Goal: Use online tool/utility: Utilize a website feature to perform a specific function

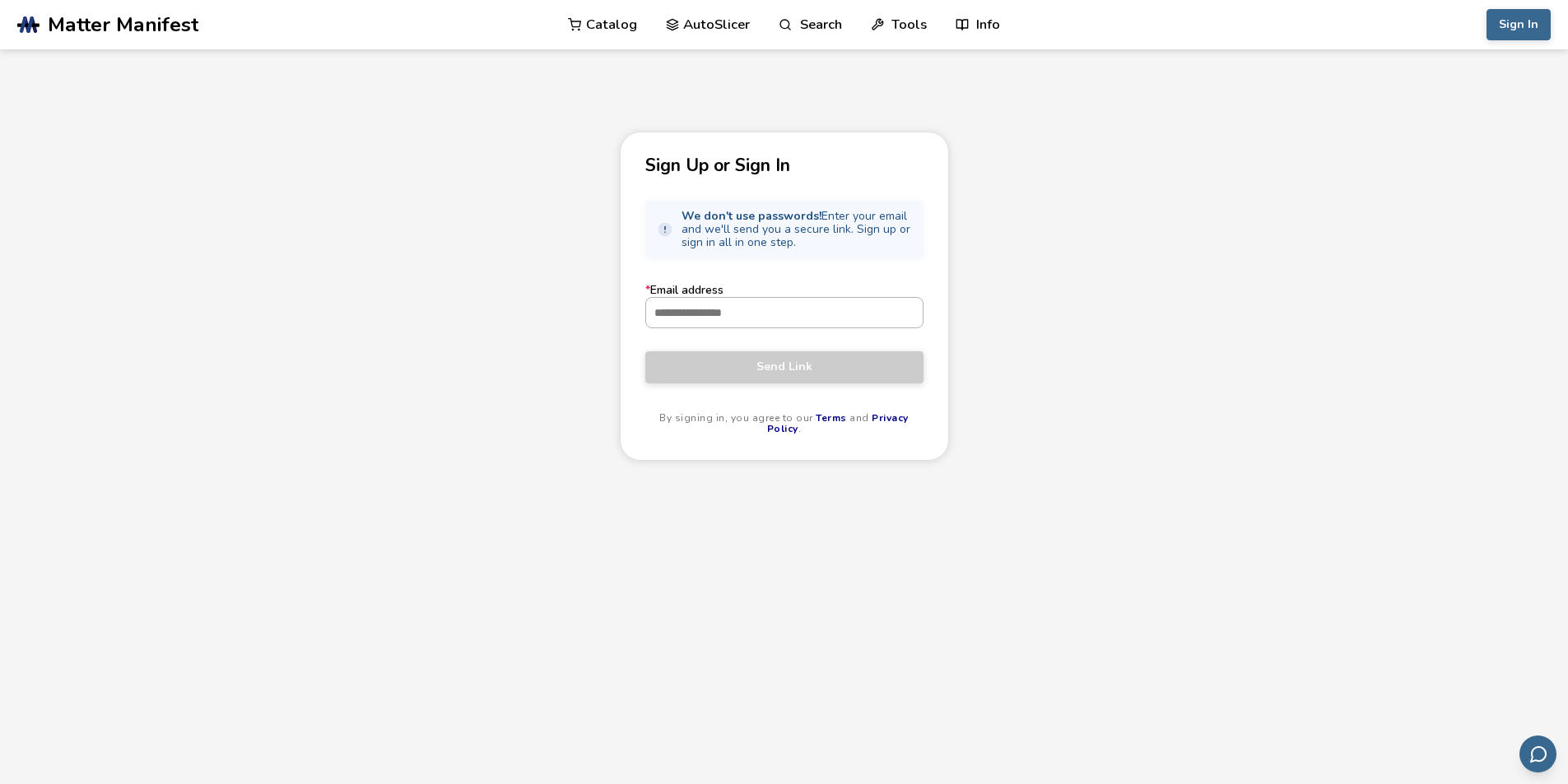
click at [677, 313] on input "* Email address" at bounding box center [785, 313] width 277 height 29
type input "**********"
click at [646, 351] on button "Send Link" at bounding box center [784, 367] width 278 height 31
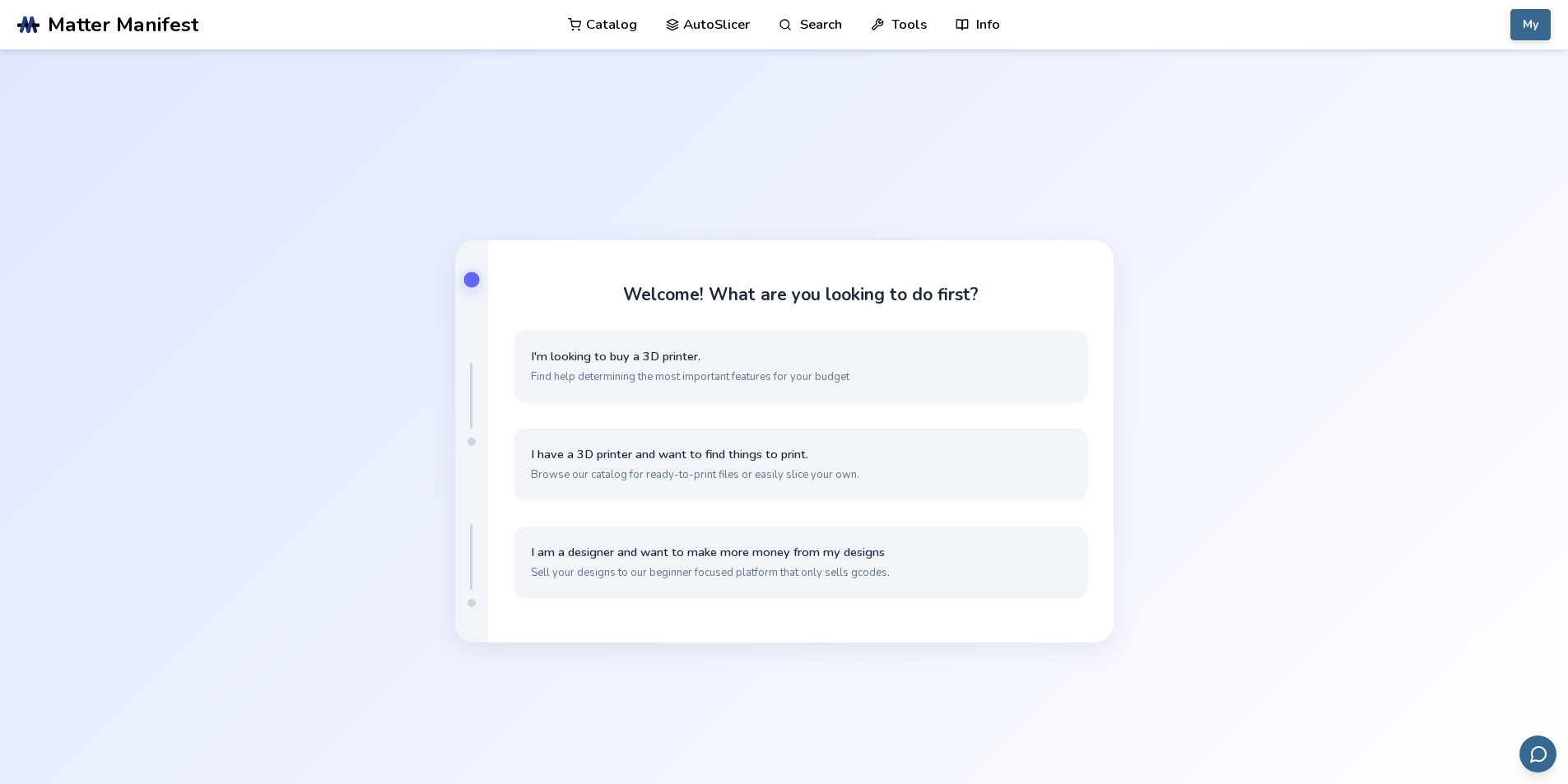
click at [693, 26] on link "AutoSlicer" at bounding box center [708, 24] width 85 height 50
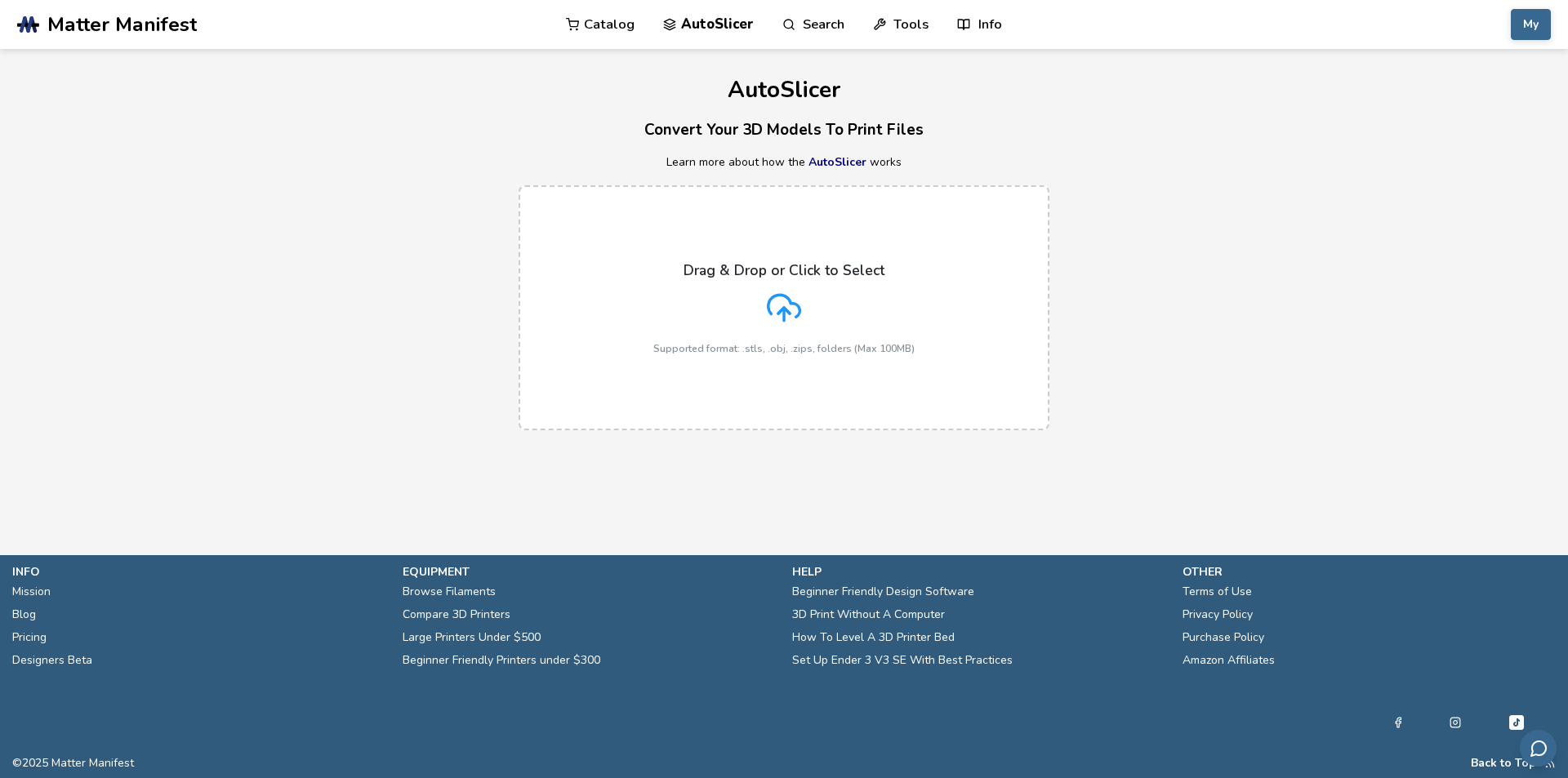
click at [736, 314] on div "Drag & Drop or Click to Select Supported format: .stls, .obj, .zips, folders (M…" at bounding box center [784, 308] width 261 height 92
click at [0, 0] on input "Drag & Drop or Click to Select Supported format: .stls, .obj, .zips, folders (M…" at bounding box center [0, 0] width 0 height 0
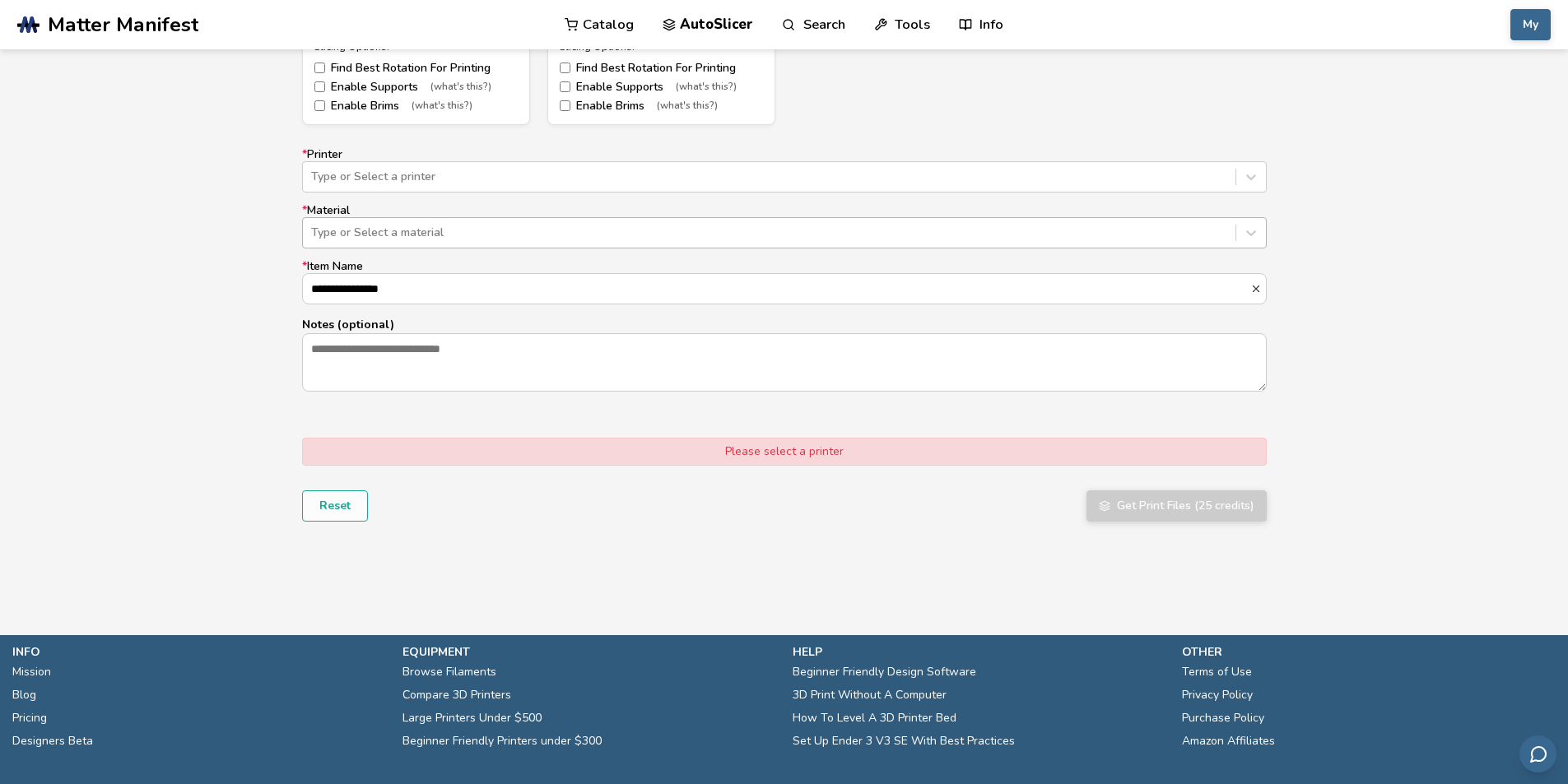
scroll to position [1059, 0]
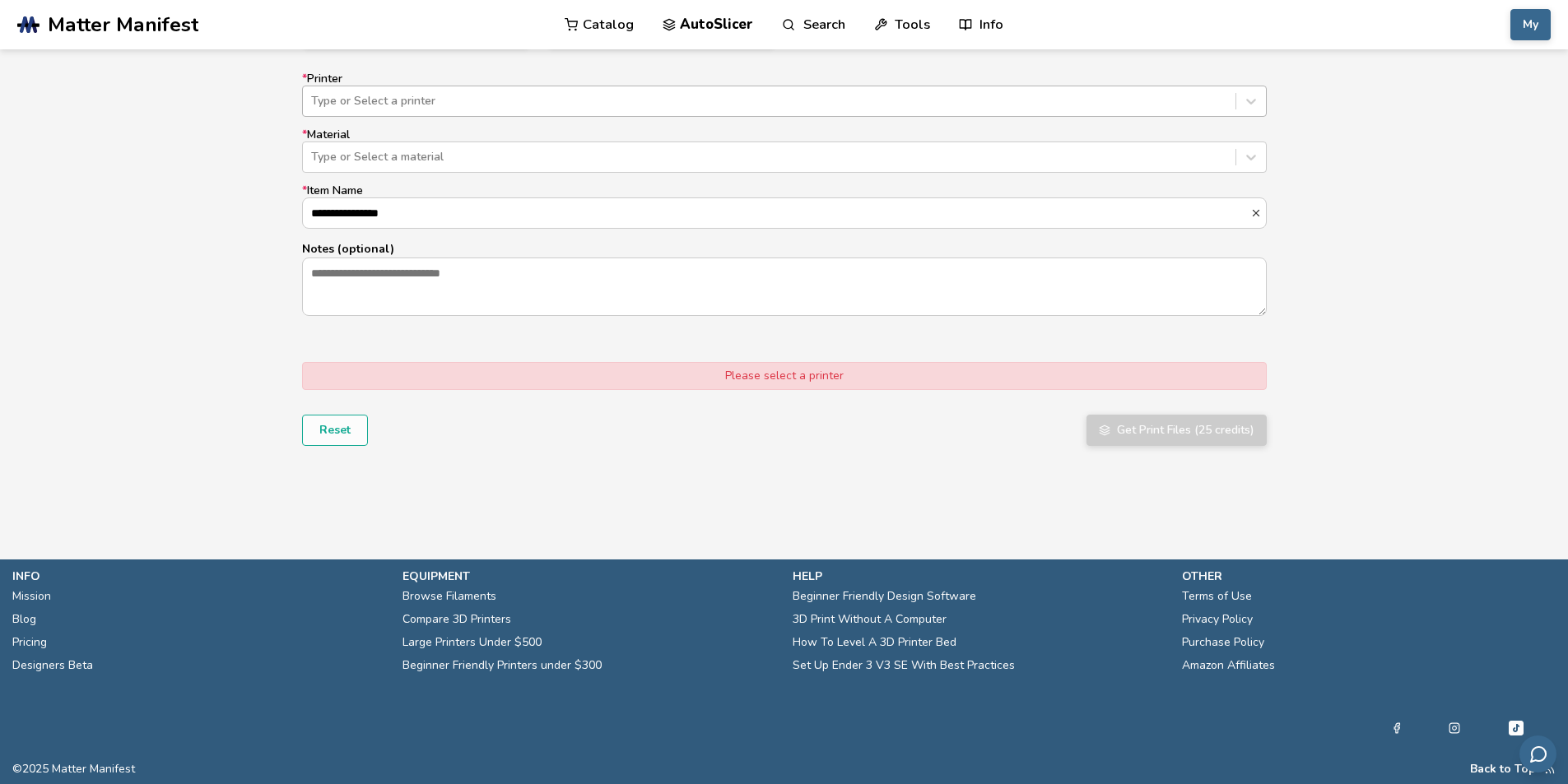
click at [397, 98] on div at bounding box center [768, 100] width 916 height 17
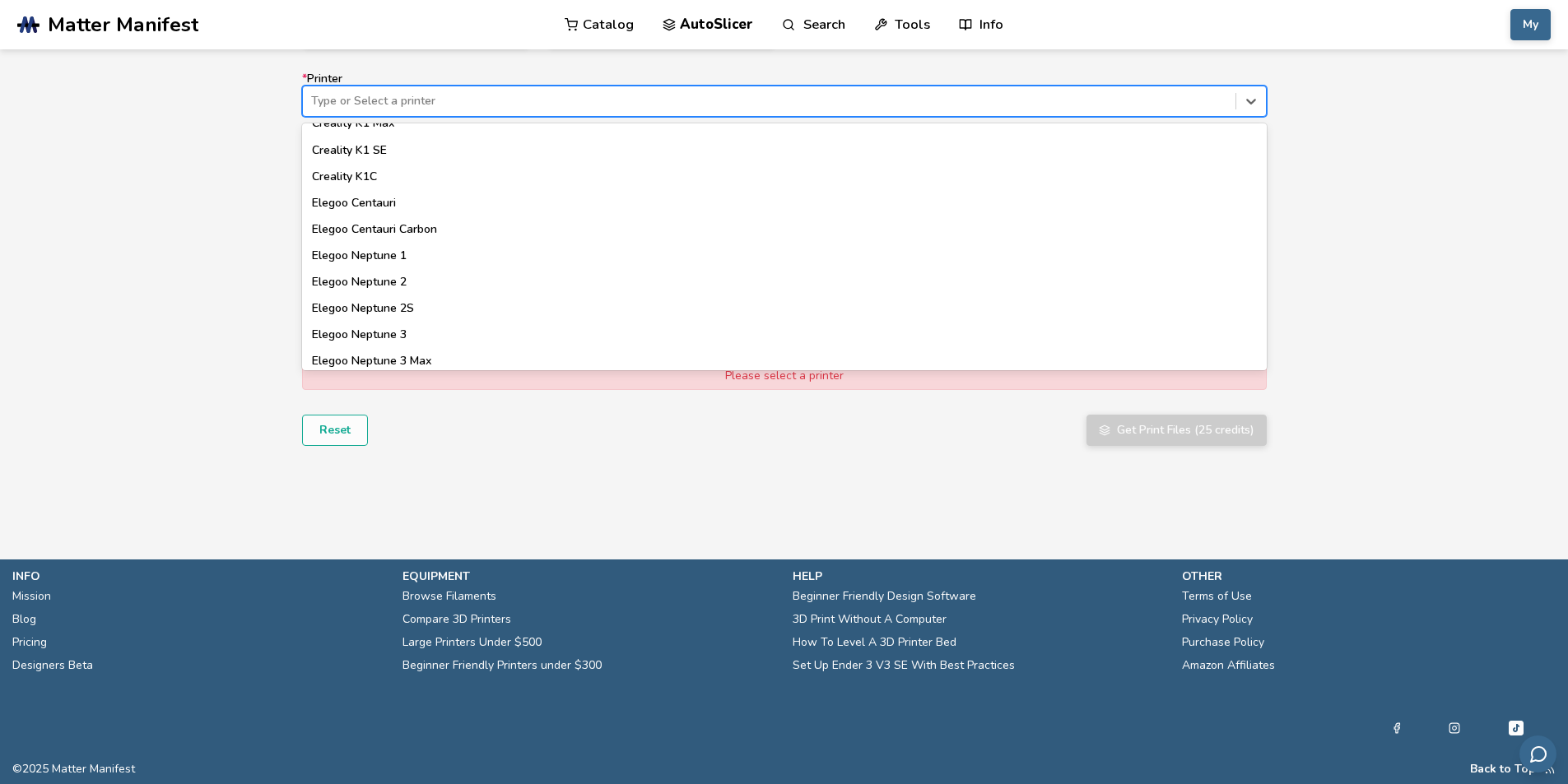
scroll to position [219, 0]
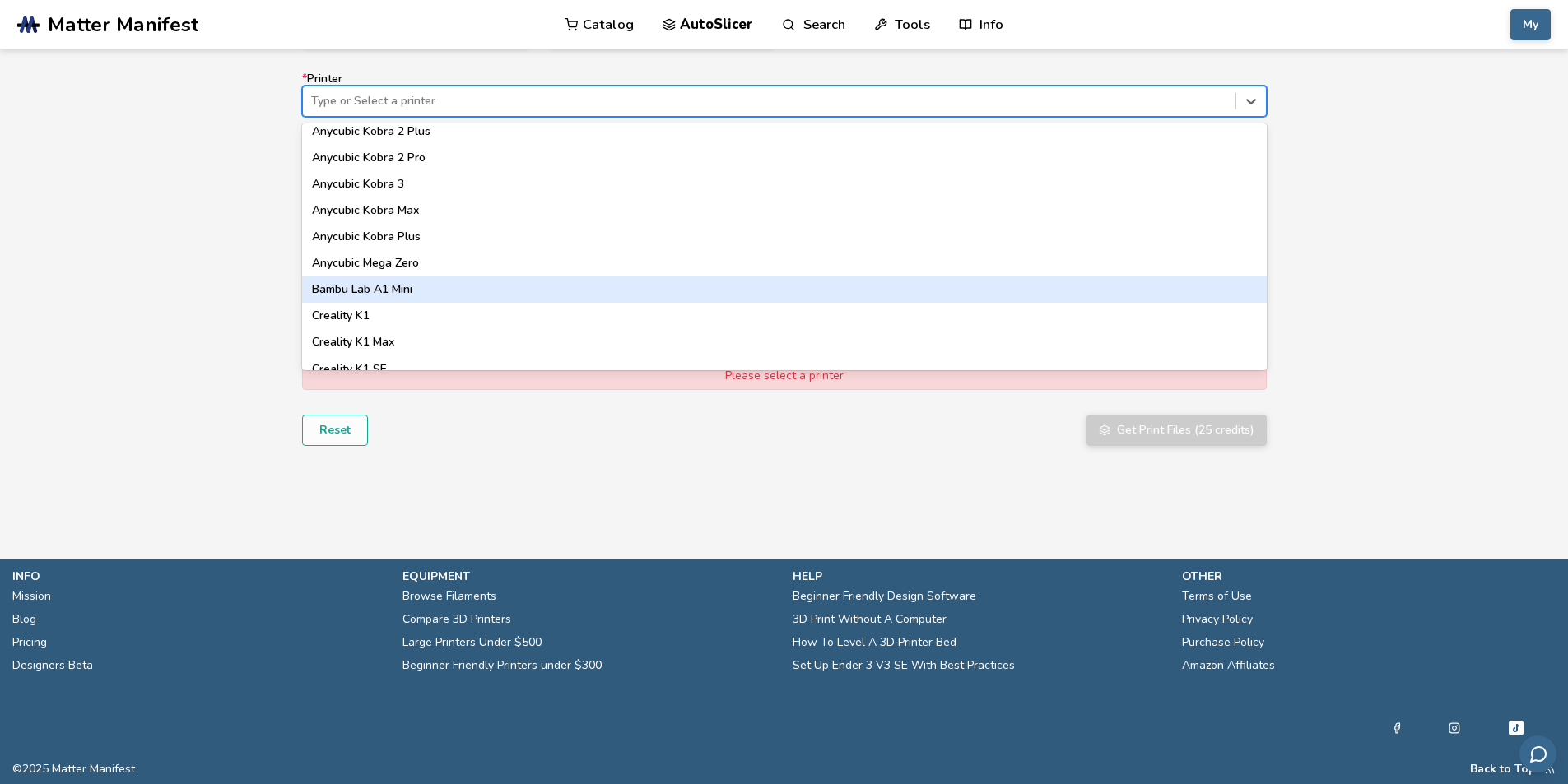
click at [380, 283] on div "Bambu Lab A1 Mini" at bounding box center [784, 290] width 964 height 26
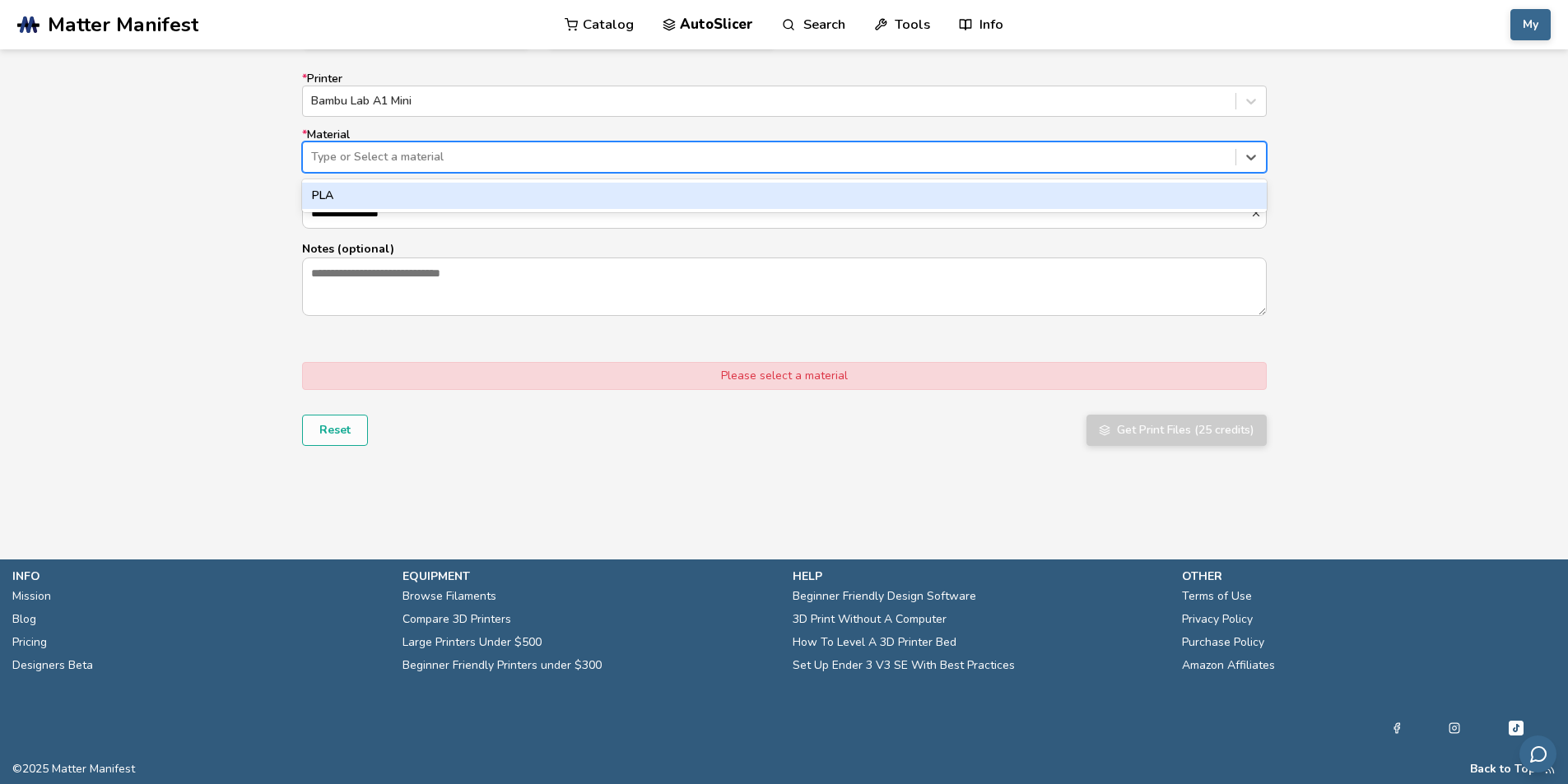
click at [369, 158] on div at bounding box center [768, 157] width 916 height 17
click at [369, 199] on div "PLA" at bounding box center [784, 195] width 964 height 26
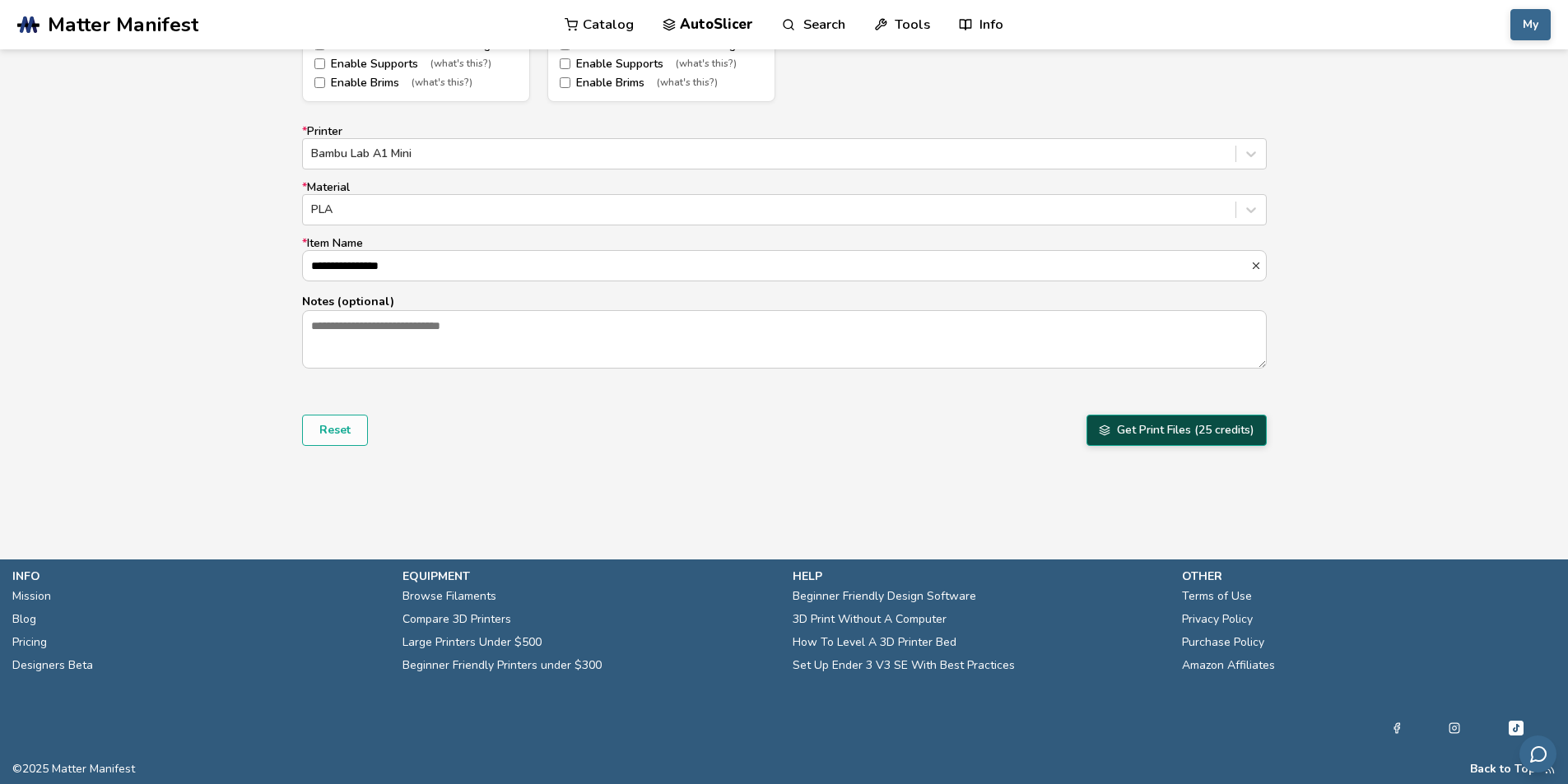
click at [1163, 439] on button "Get Print Files (25 credits)" at bounding box center [1176, 430] width 180 height 31
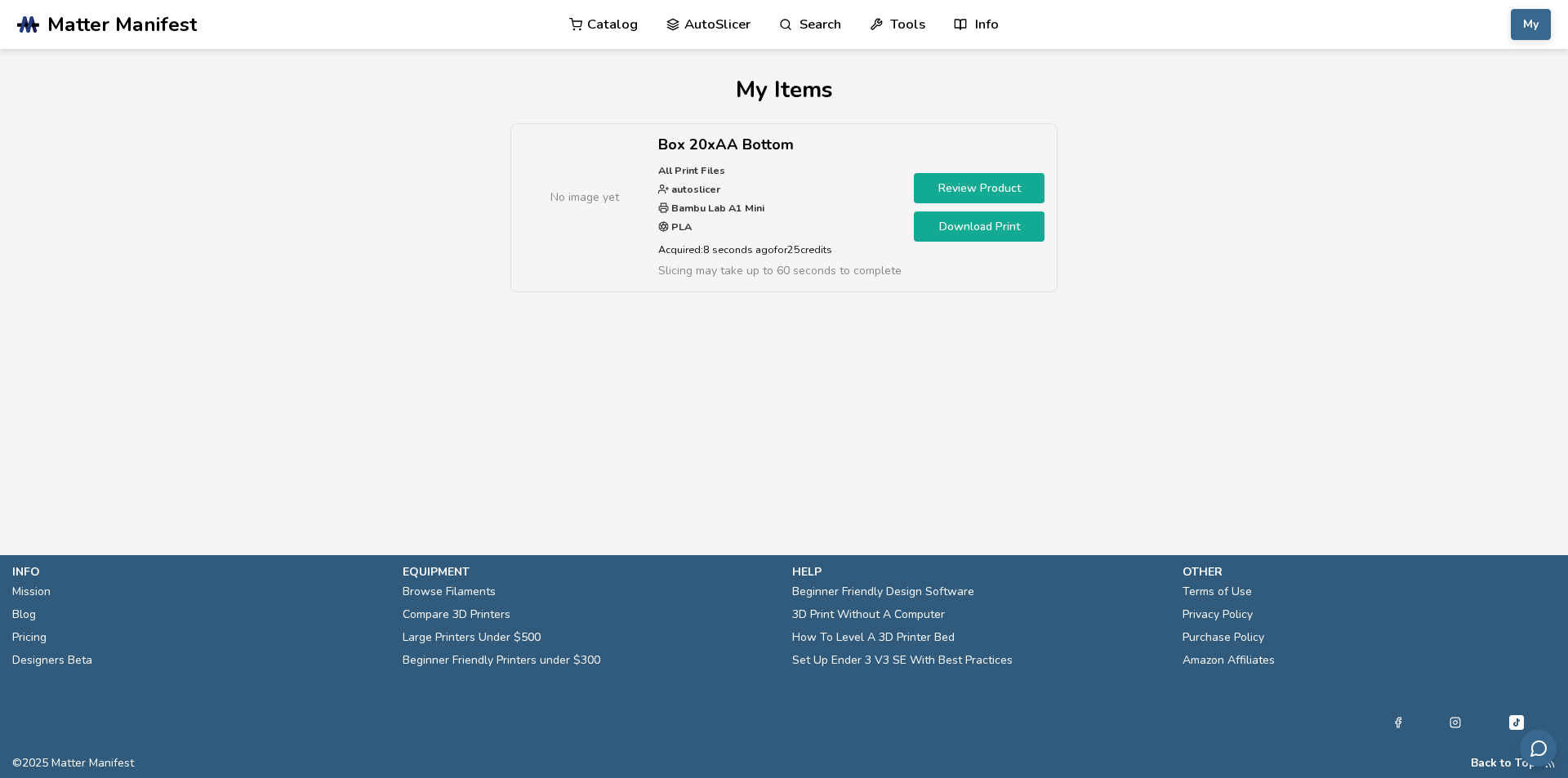
click at [937, 224] on link "Download Print" at bounding box center [979, 226] width 131 height 30
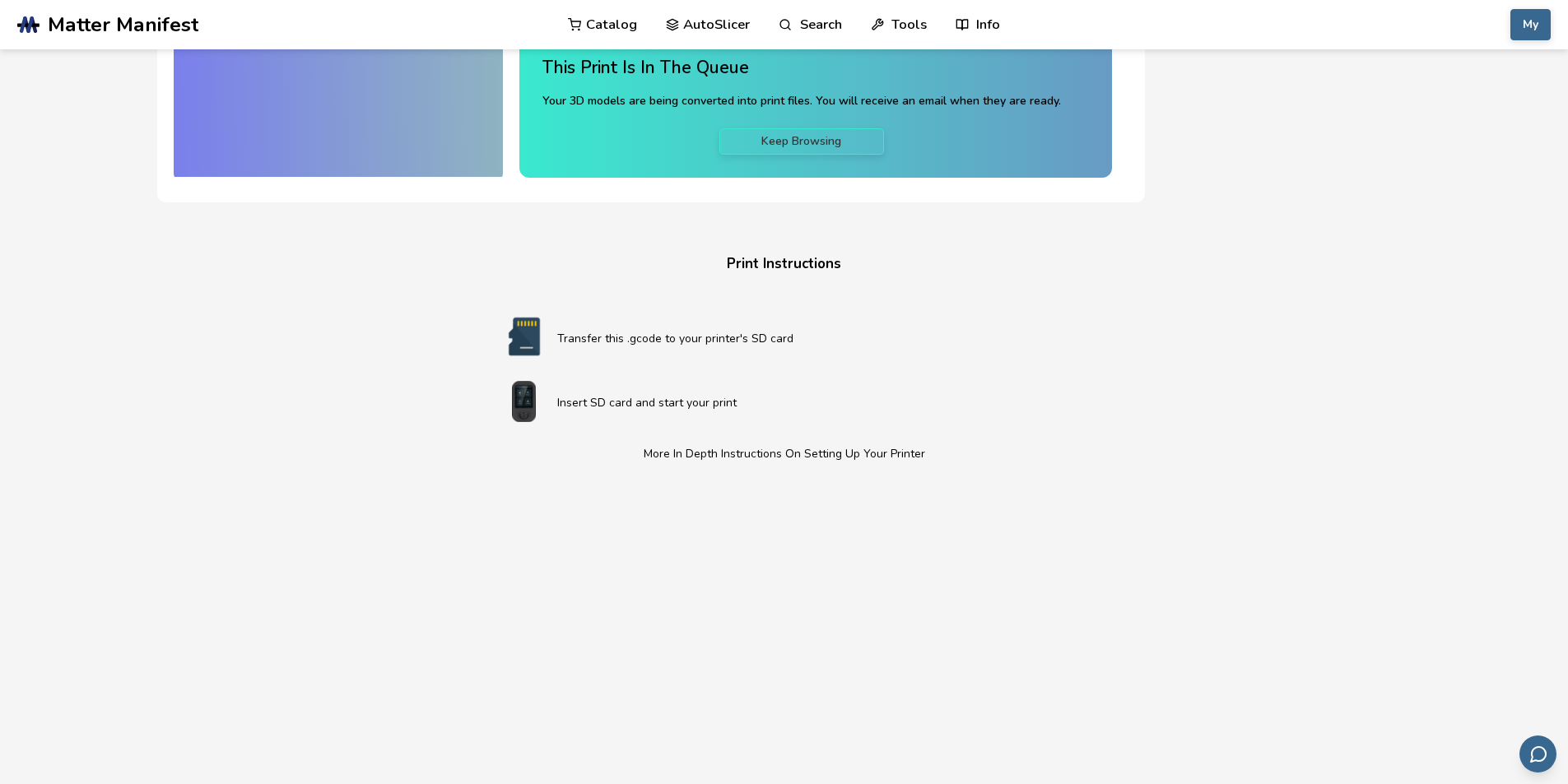
scroll to position [439, 0]
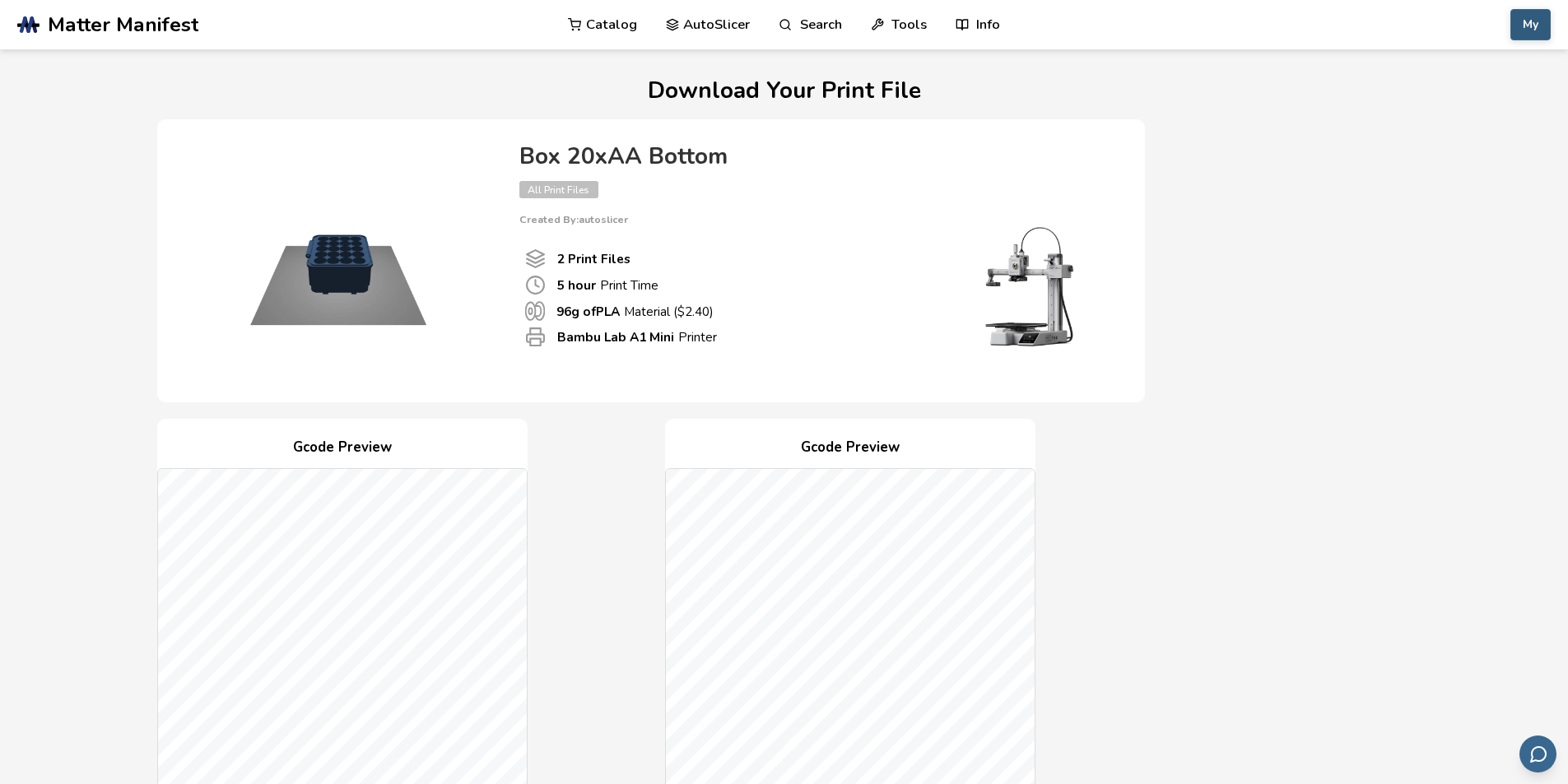
click at [1528, 25] on button "My" at bounding box center [1530, 24] width 40 height 31
click at [723, 14] on link "AutoSlicer" at bounding box center [708, 24] width 85 height 50
click at [717, 29] on link "AutoSlicer" at bounding box center [708, 24] width 85 height 50
